Goal: Task Accomplishment & Management: Use online tool/utility

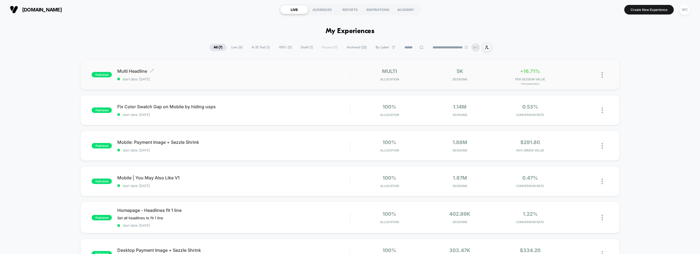
click at [253, 71] on span "Multi Headline Click to edit experience details" at bounding box center [233, 70] width 232 height 5
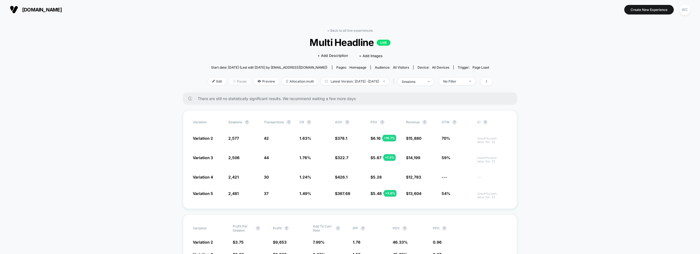
click at [229, 83] on span "Pause" at bounding box center [240, 81] width 22 height 7
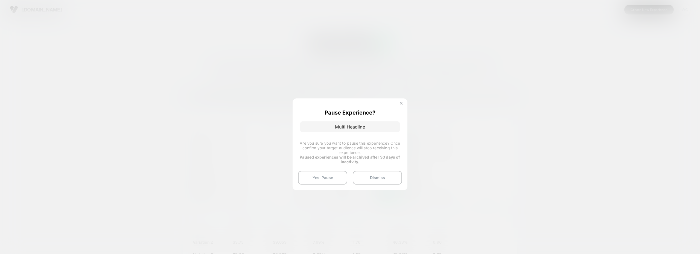
click at [401, 103] on img at bounding box center [401, 103] width 3 height 3
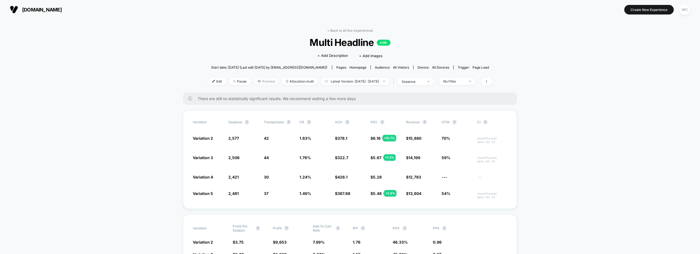
click at [259, 81] on span "Preview" at bounding box center [267, 81] width 26 height 7
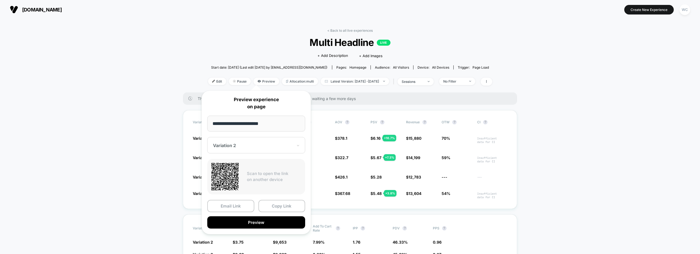
click at [245, 51] on div "< Back to all live experiences Multi Headline LIVE Click to edit experience det…" at bounding box center [350, 60] width 284 height 64
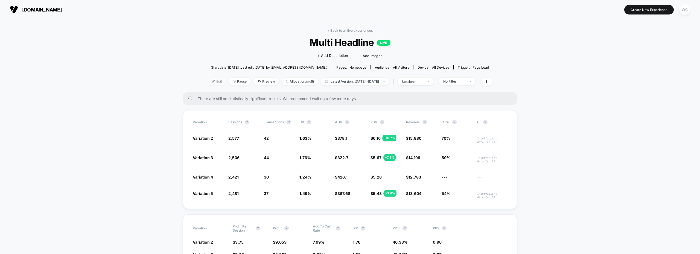
click at [208, 83] on span "Edit" at bounding box center [217, 81] width 18 height 7
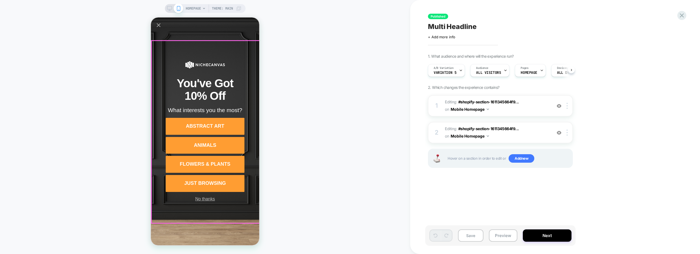
scroll to position [0, 0]
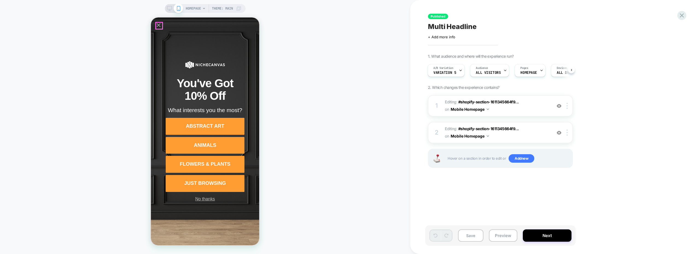
click at [158, 26] on icon "Close popup" at bounding box center [159, 25] width 4 height 4
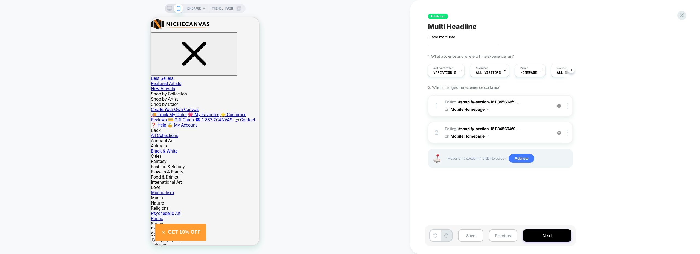
click at [450, 71] on div "A/B Variation Variation 5" at bounding box center [445, 70] width 34 height 12
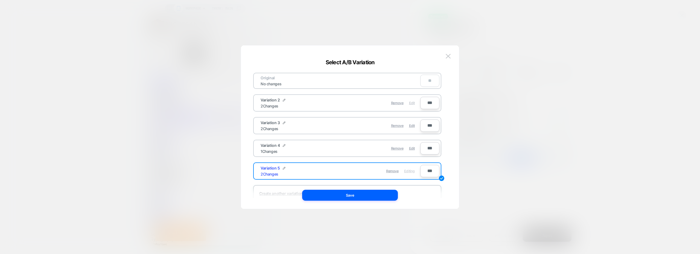
click at [412, 104] on span "Edit" at bounding box center [412, 103] width 6 height 4
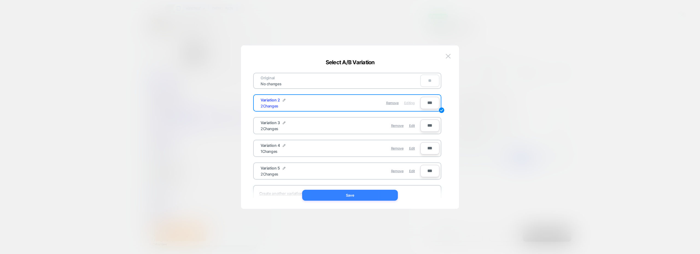
click at [348, 197] on button "Save" at bounding box center [350, 195] width 96 height 11
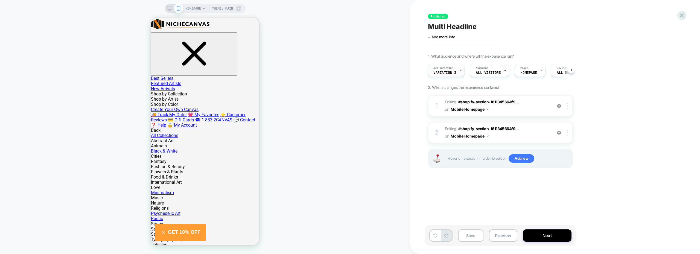
click at [453, 74] on span "Variation 2" at bounding box center [444, 73] width 23 height 4
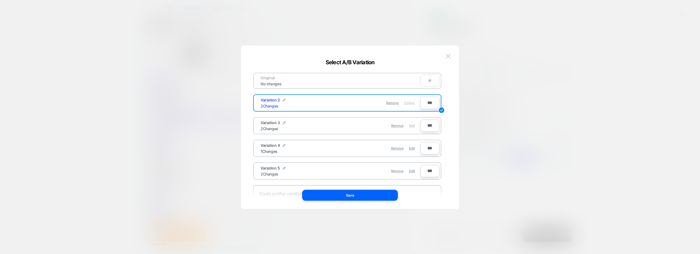
click at [413, 124] on span "Edit" at bounding box center [412, 126] width 6 height 4
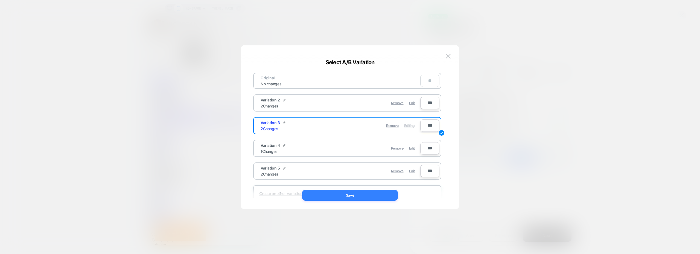
click at [346, 192] on button "Save" at bounding box center [350, 195] width 96 height 11
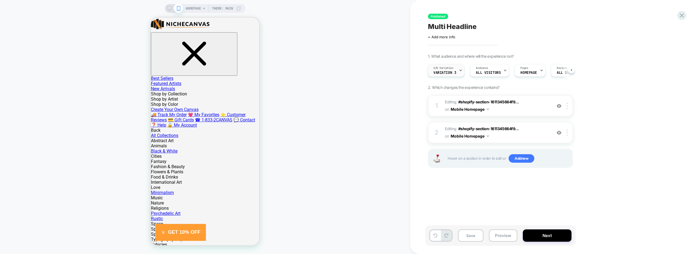
click at [453, 70] on div "A/B Variation Variation 3" at bounding box center [445, 70] width 34 height 12
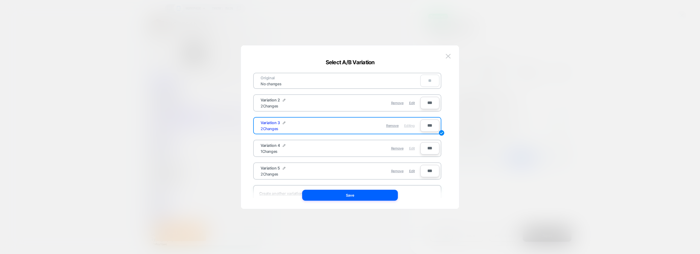
drag, startPoint x: 411, startPoint y: 150, endPoint x: 409, endPoint y: 147, distance: 3.2
click at [411, 150] on span "Edit" at bounding box center [412, 148] width 6 height 4
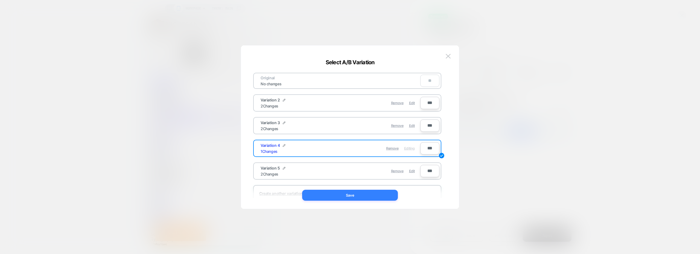
click at [355, 197] on button "Save" at bounding box center [350, 195] width 96 height 11
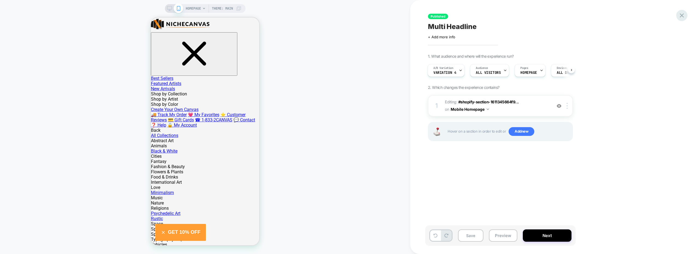
click at [681, 15] on icon at bounding box center [681, 15] width 7 height 7
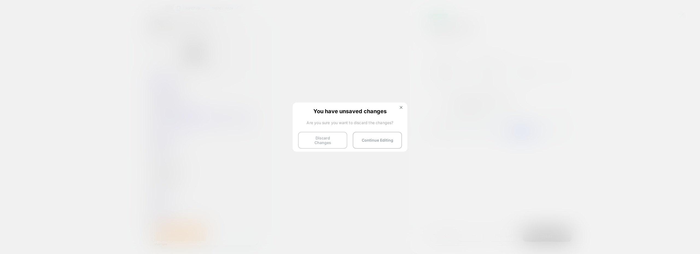
click at [330, 140] on button "Discard Changes" at bounding box center [322, 140] width 49 height 17
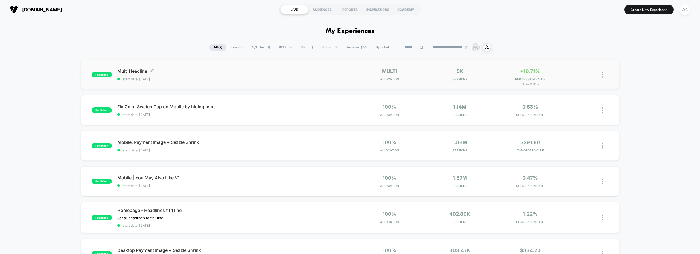
click at [333, 78] on span "start date: [DATE]" at bounding box center [233, 79] width 232 height 4
